Goal: Task Accomplishment & Management: Complete application form

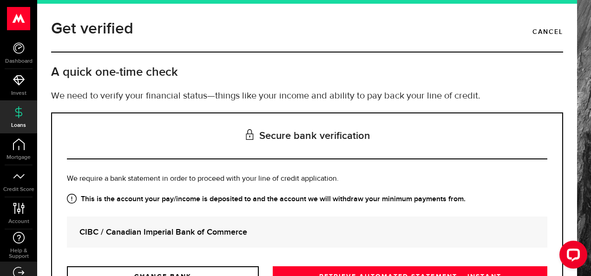
click at [573, 269] on div at bounding box center [571, 256] width 39 height 39
drag, startPoint x: 573, startPoint y: 269, endPoint x: 572, endPoint y: 224, distance: 44.1
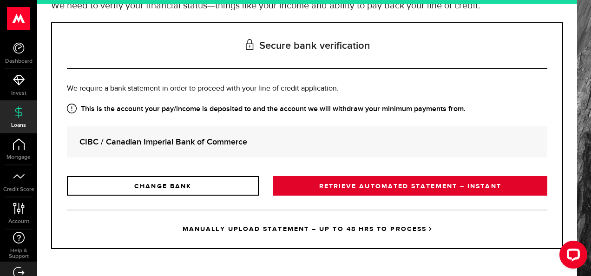
click at [423, 188] on link "RETRIEVE AUTOMATED STATEMENT – INSTANT" at bounding box center [410, 186] width 275 height 20
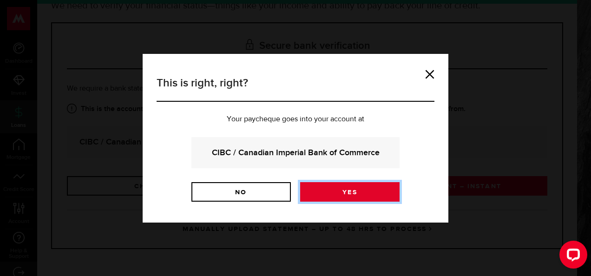
click at [369, 189] on link "Yes" at bounding box center [349, 192] width 99 height 20
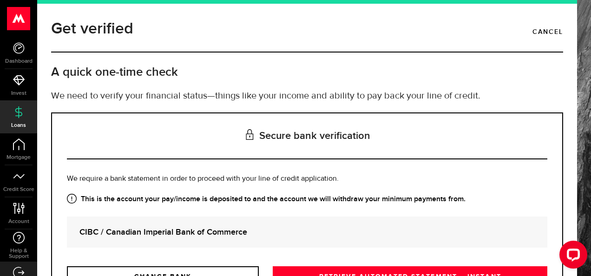
click at [574, 271] on div at bounding box center [571, 256] width 39 height 39
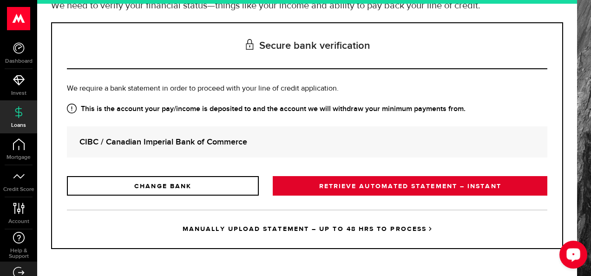
click at [485, 190] on link "RETRIEVE AUTOMATED STATEMENT – INSTANT" at bounding box center [410, 186] width 275 height 20
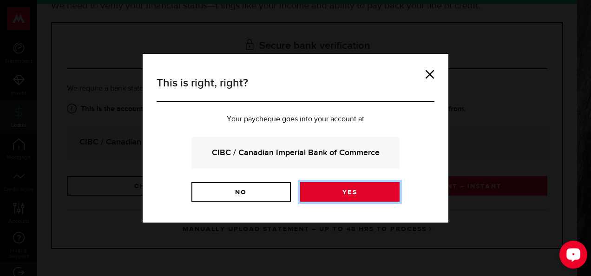
click at [356, 191] on link "Yes" at bounding box center [349, 192] width 99 height 20
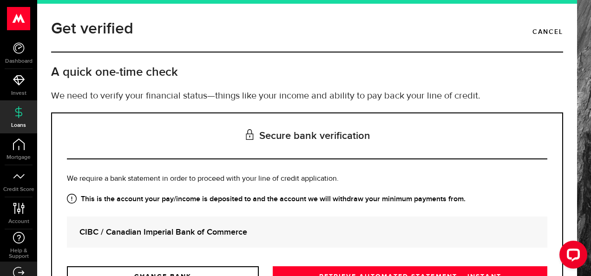
scroll to position [90, 0]
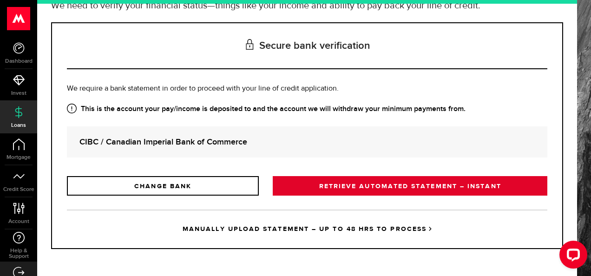
click at [488, 188] on link "RETRIEVE AUTOMATED STATEMENT – INSTANT" at bounding box center [410, 186] width 275 height 20
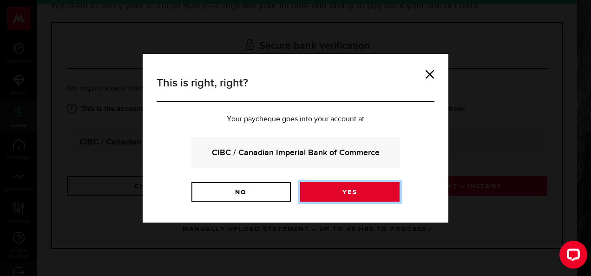
click at [374, 188] on link "Yes" at bounding box center [349, 192] width 99 height 20
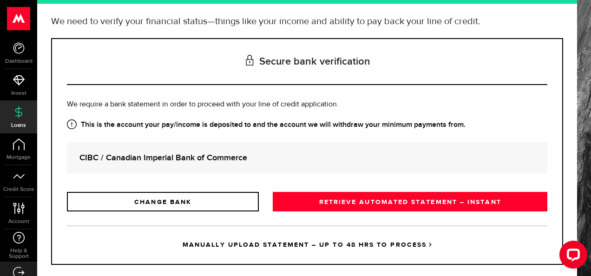
scroll to position [90, 0]
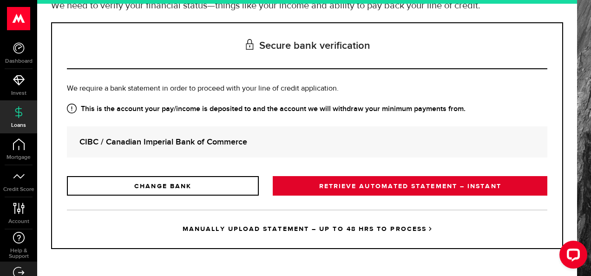
click at [458, 185] on link "RETRIEVE AUTOMATED STATEMENT – INSTANT" at bounding box center [410, 186] width 275 height 20
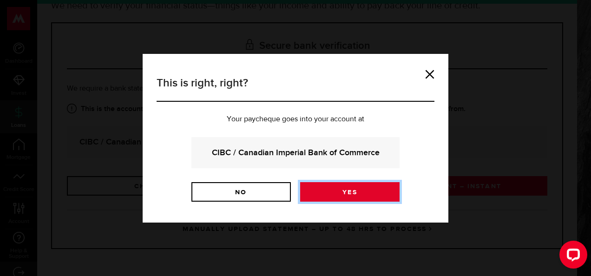
click at [367, 191] on link "Yes" at bounding box center [349, 192] width 99 height 20
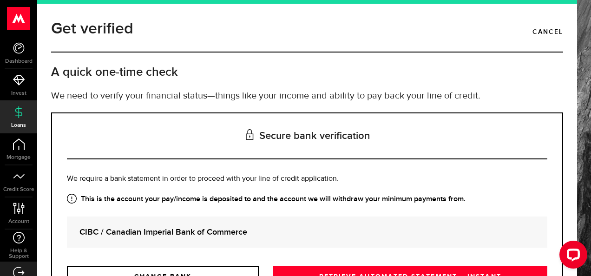
scroll to position [90, 0]
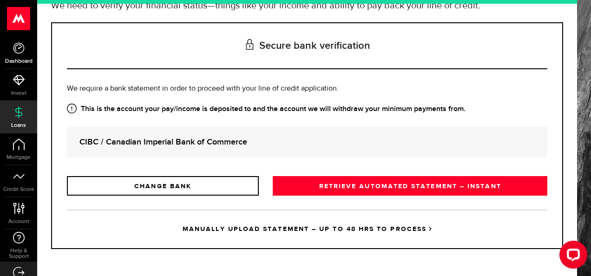
click at [16, 47] on icon at bounding box center [19, 48] width 12 height 12
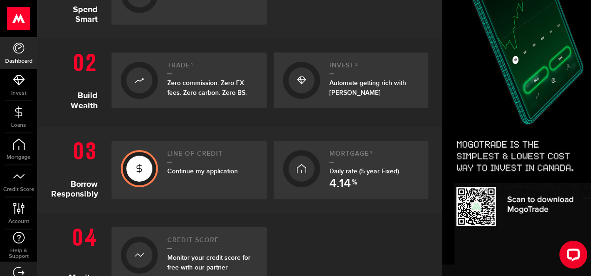
scroll to position [285, 0]
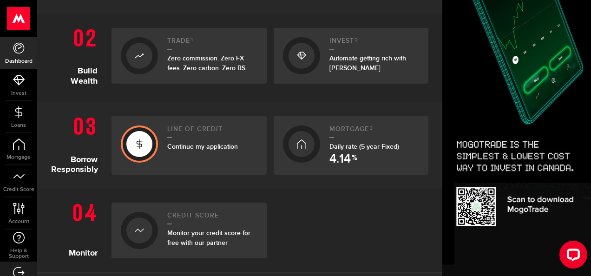
click at [318, 61] on link "Invest 2 Automate getting rich with Moka" at bounding box center [351, 56] width 155 height 56
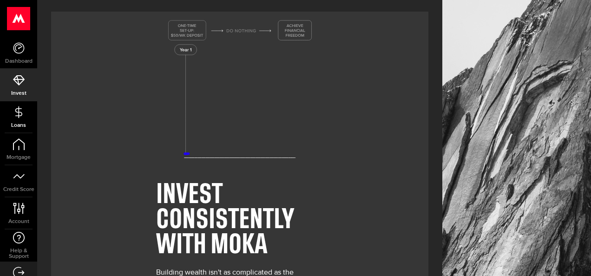
click at [27, 115] on link "Loans" at bounding box center [18, 117] width 37 height 32
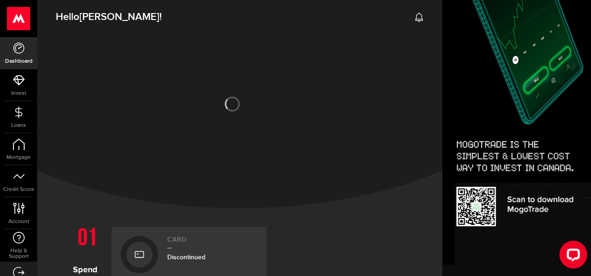
click at [18, 10] on use at bounding box center [18, 18] width 23 height 23
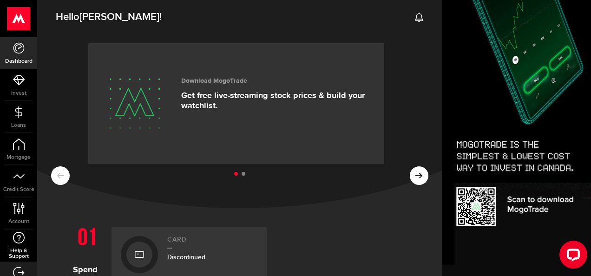
click at [23, 236] on use at bounding box center [19, 238] width 12 height 12
click at [21, 109] on icon at bounding box center [19, 112] width 12 height 12
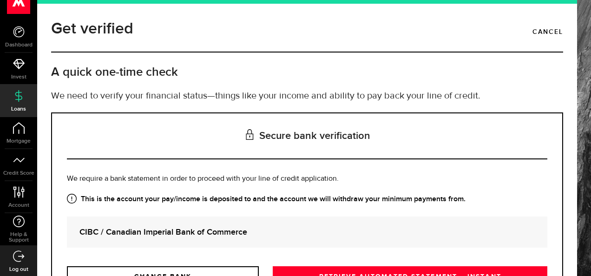
scroll to position [18, 0]
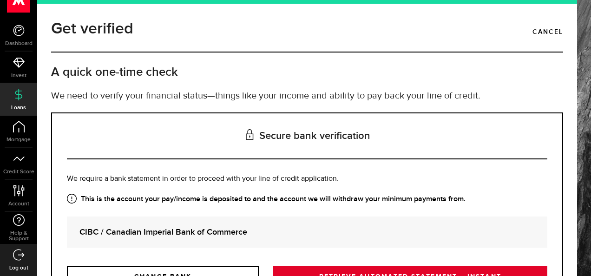
click at [402, 271] on link "RETRIEVE AUTOMATED STATEMENT – INSTANT" at bounding box center [410, 276] width 275 height 20
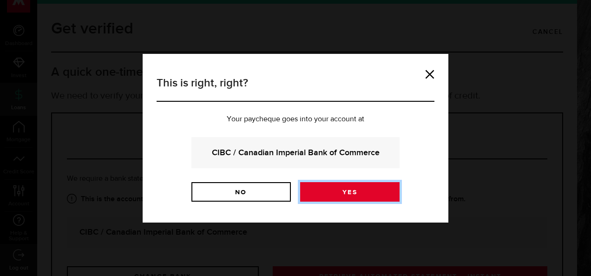
click at [340, 190] on link "Yes" at bounding box center [349, 192] width 99 height 20
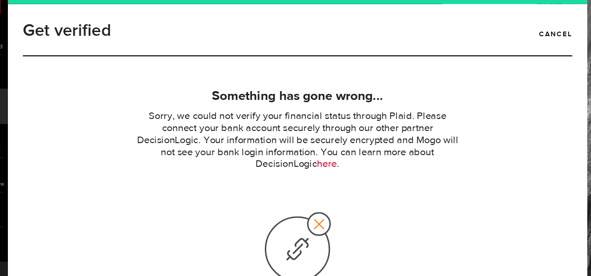
click at [335, 153] on link "here" at bounding box center [334, 153] width 19 height 10
